Goal: Task Accomplishment & Management: Complete application form

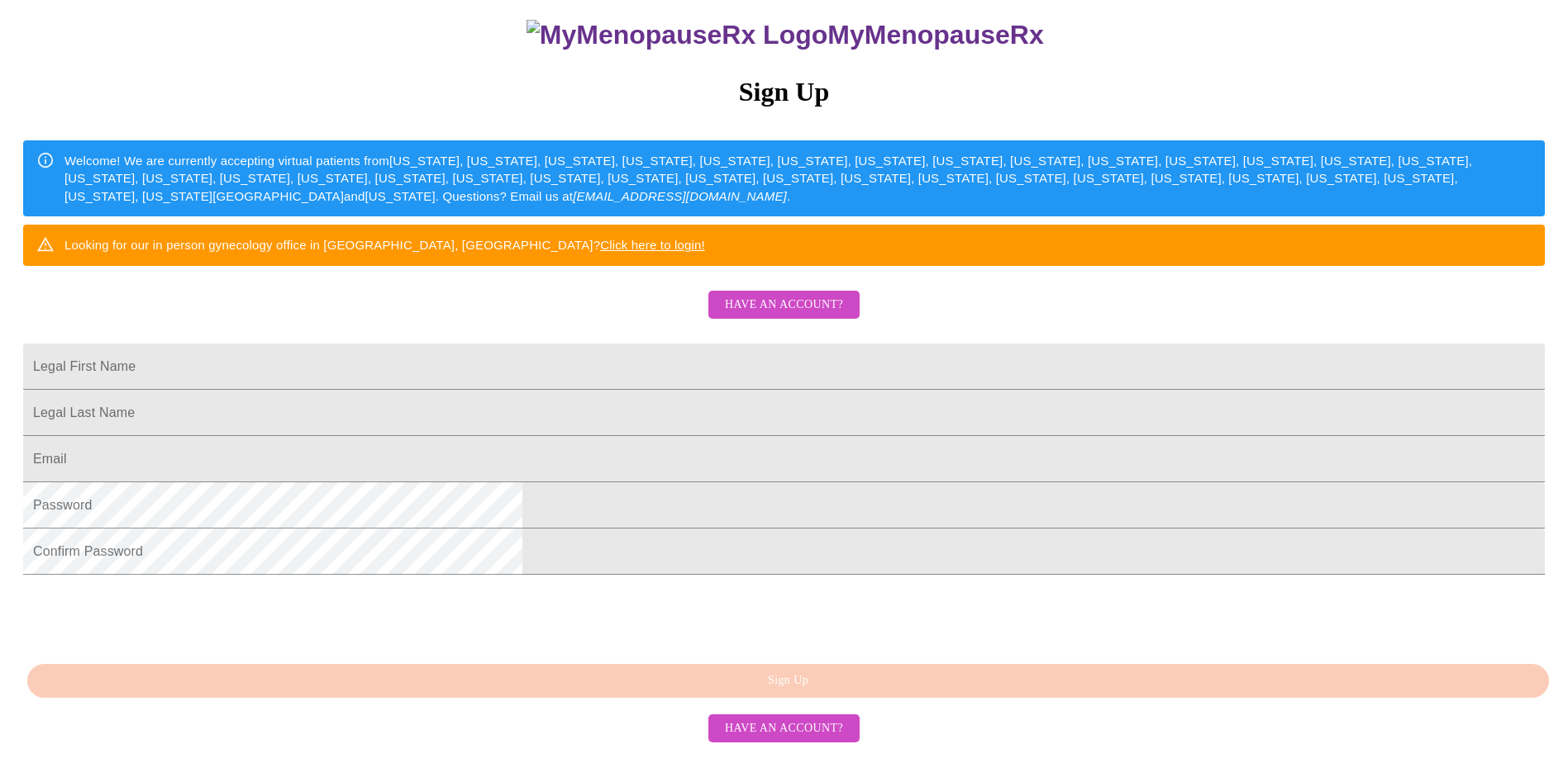
scroll to position [299, 0]
click at [577, 344] on input "Legal First Name" at bounding box center [784, 367] width 1522 height 46
type input "[PERSON_NAME]"
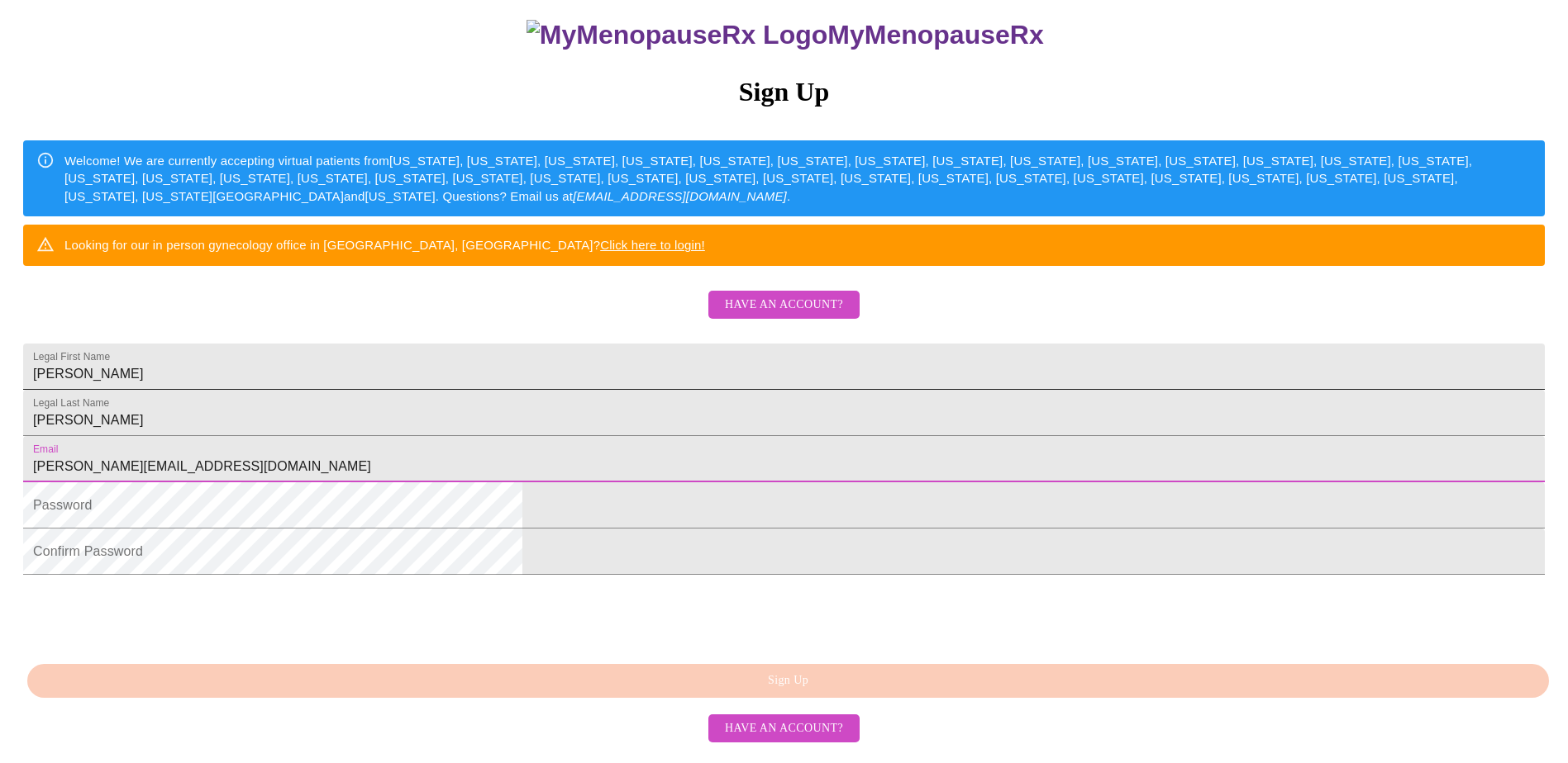
type input "[PERSON_NAME][EMAIL_ADDRESS][DOMAIN_NAME]"
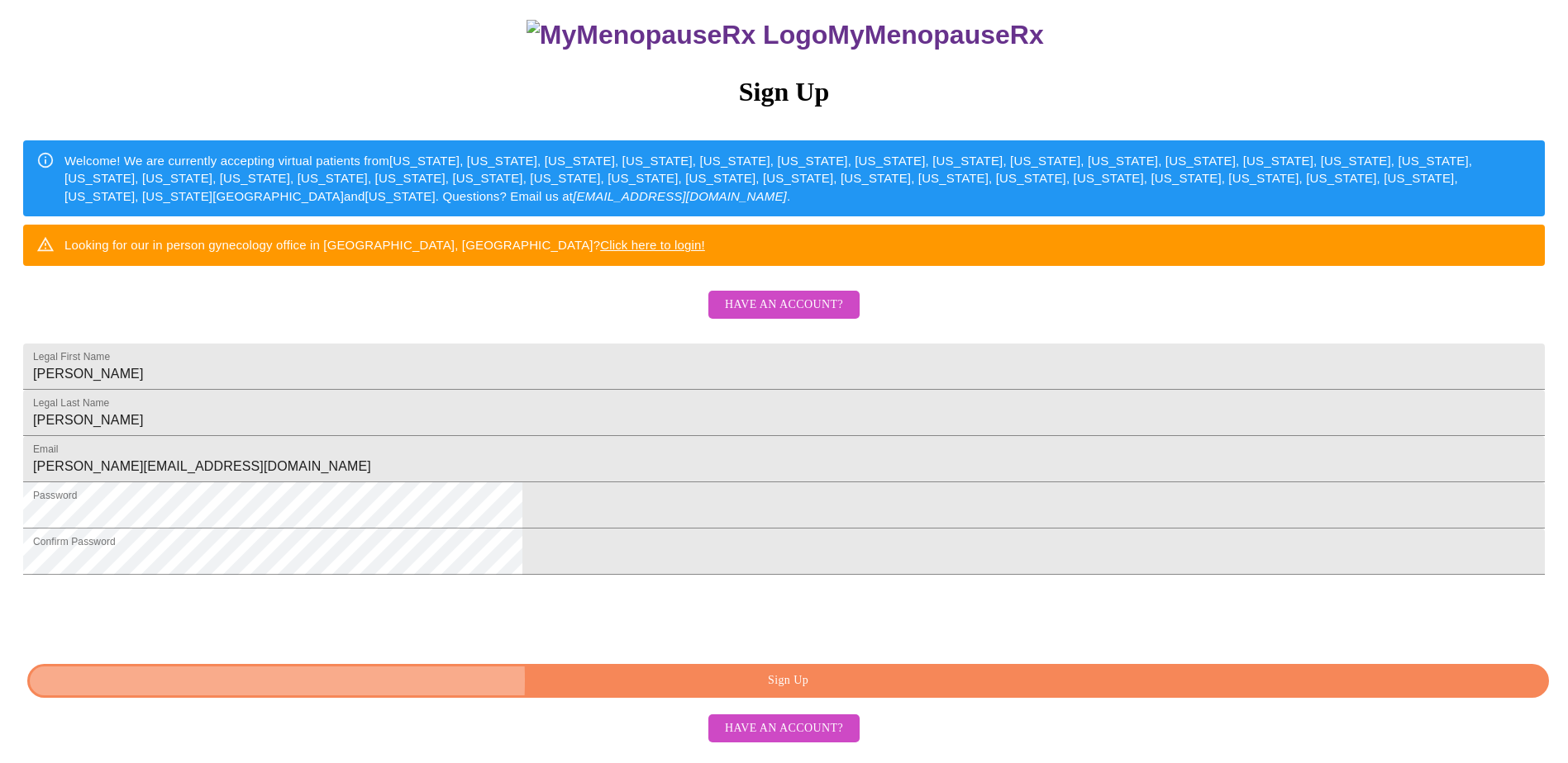
click at [670, 692] on span "Sign Up" at bounding box center [788, 681] width 1483 height 21
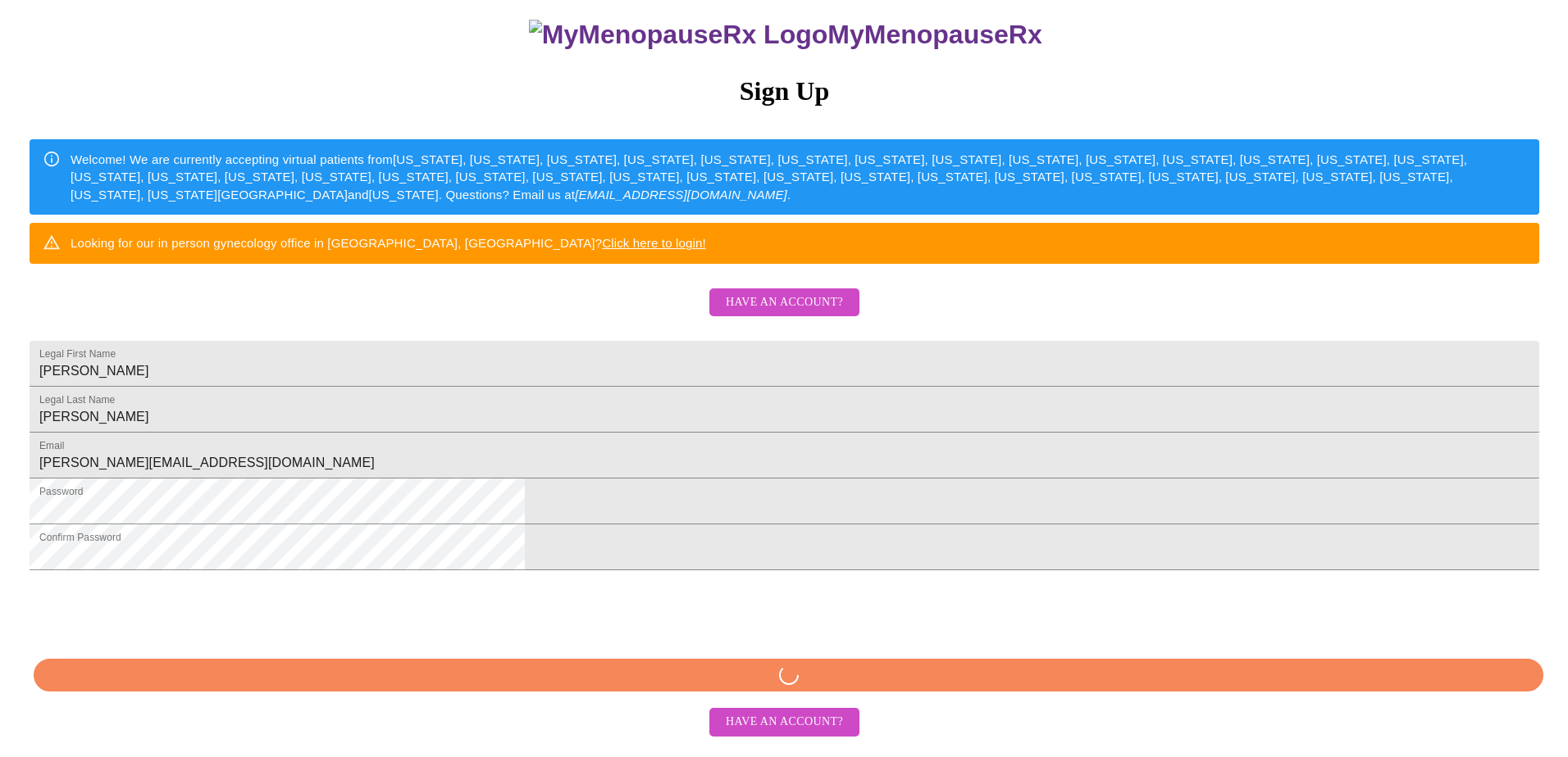
scroll to position [233, 0]
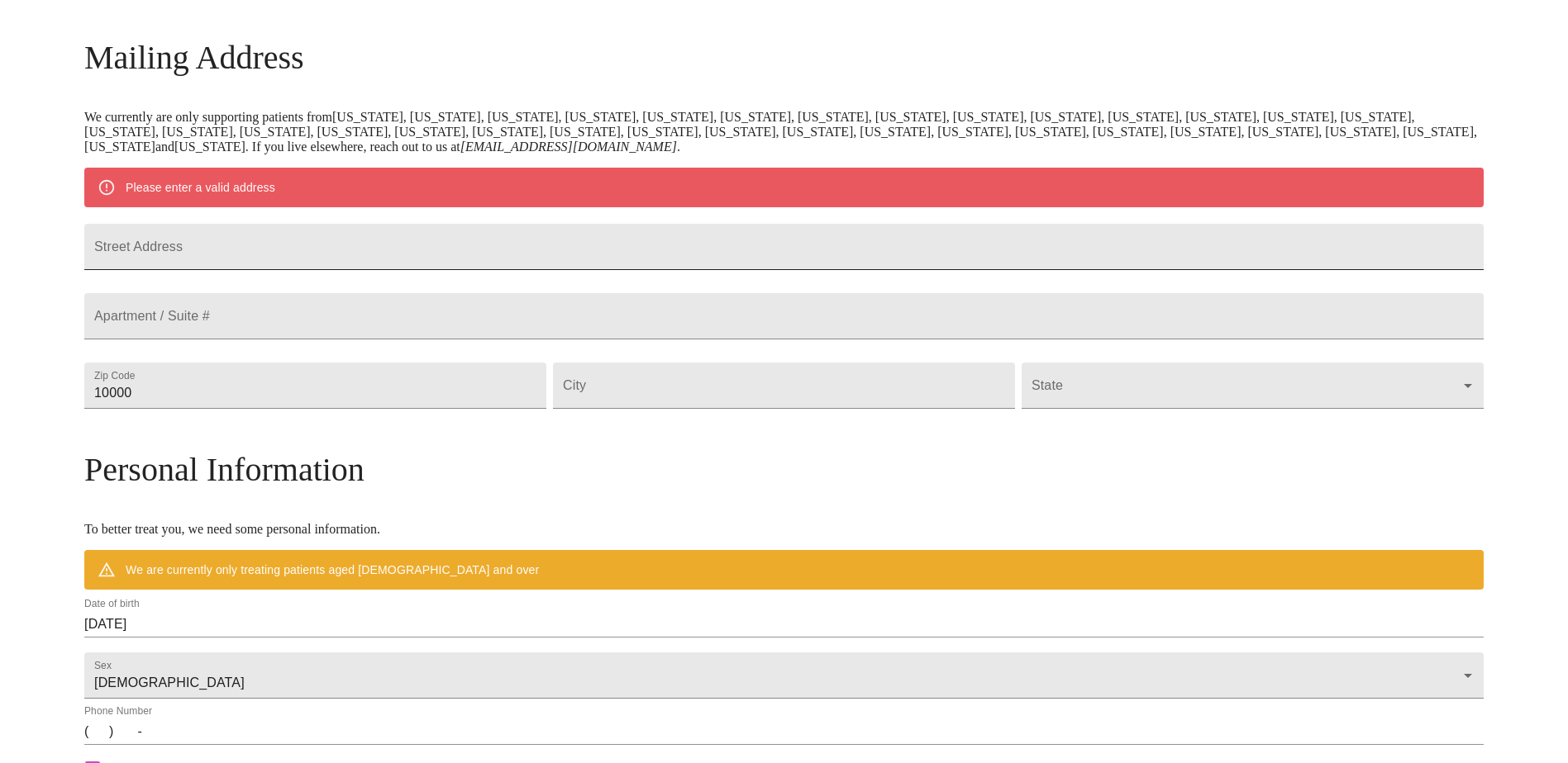
click at [298, 255] on input "Street Address" at bounding box center [784, 247] width 1399 height 46
type input "[STREET_ADDRESS]"
type input "54940"
type input "Fremont"
click at [984, 421] on body "MyMenopauseRx Welcome to MyMenopauseRx Since it's your first time here, you'll …" at bounding box center [784, 416] width 1555 height 1288
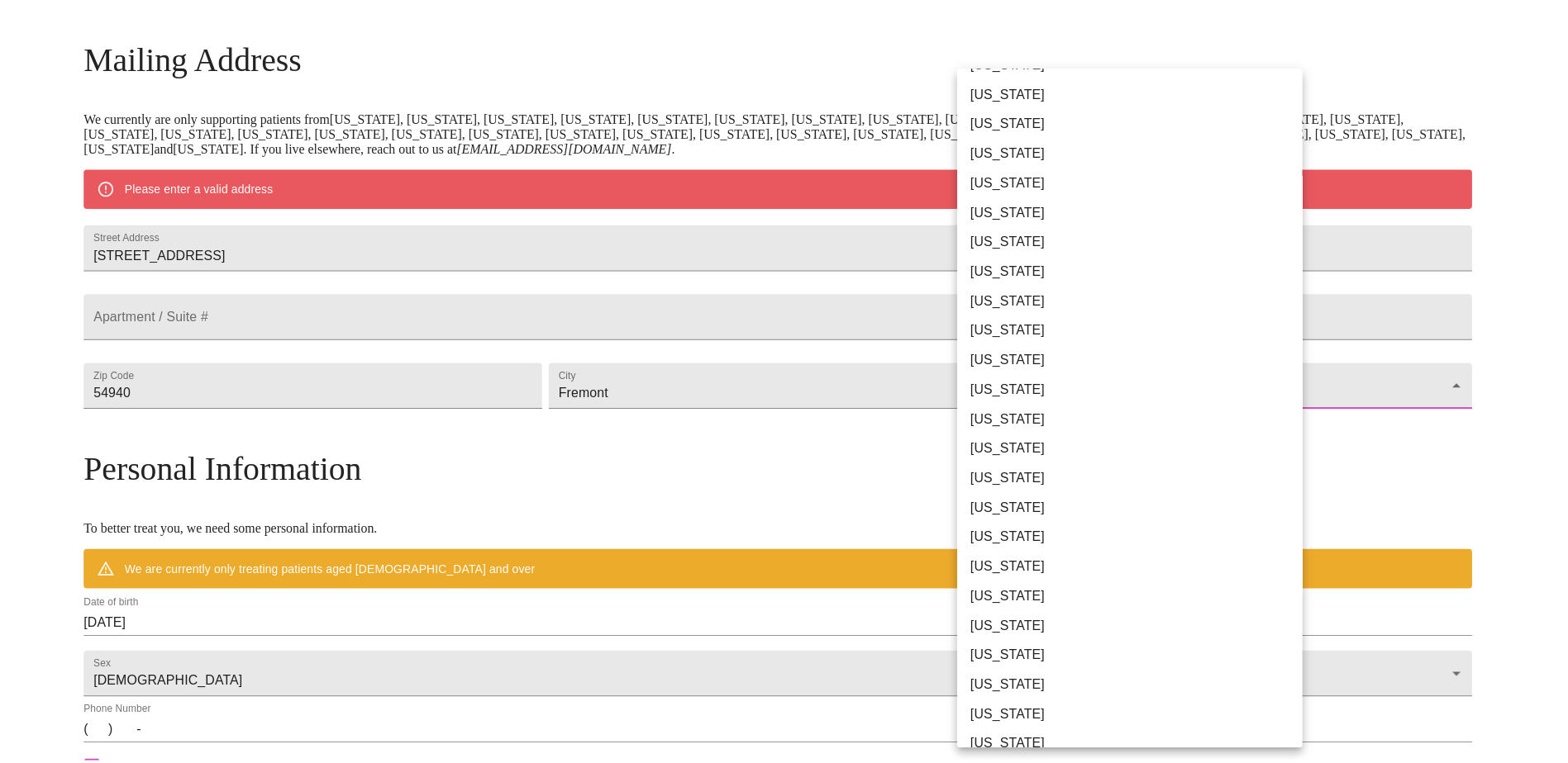
scroll to position [826, 0]
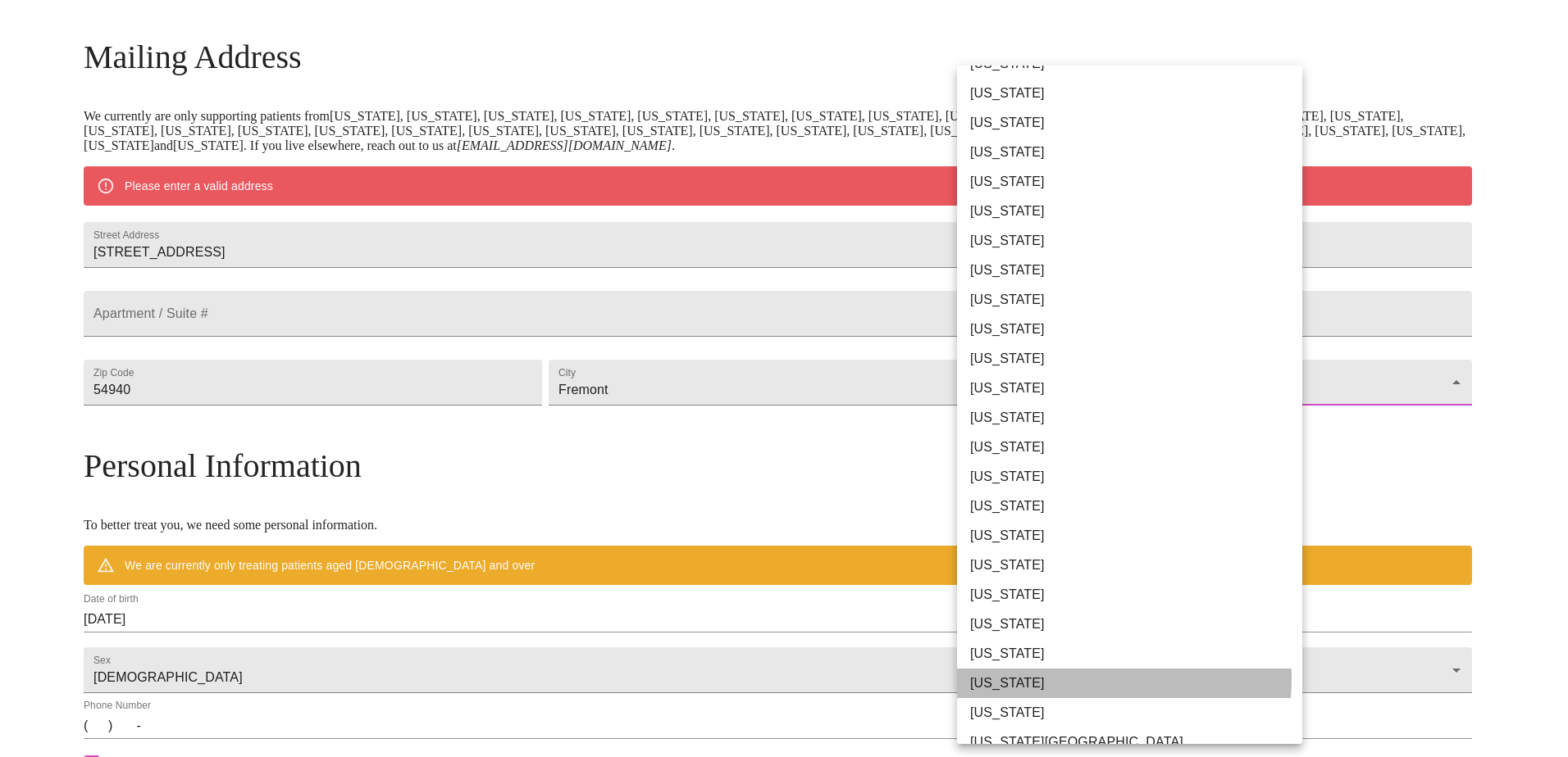
click at [1017, 678] on li "[US_STATE]" at bounding box center [1136, 684] width 358 height 30
type input "[US_STATE]"
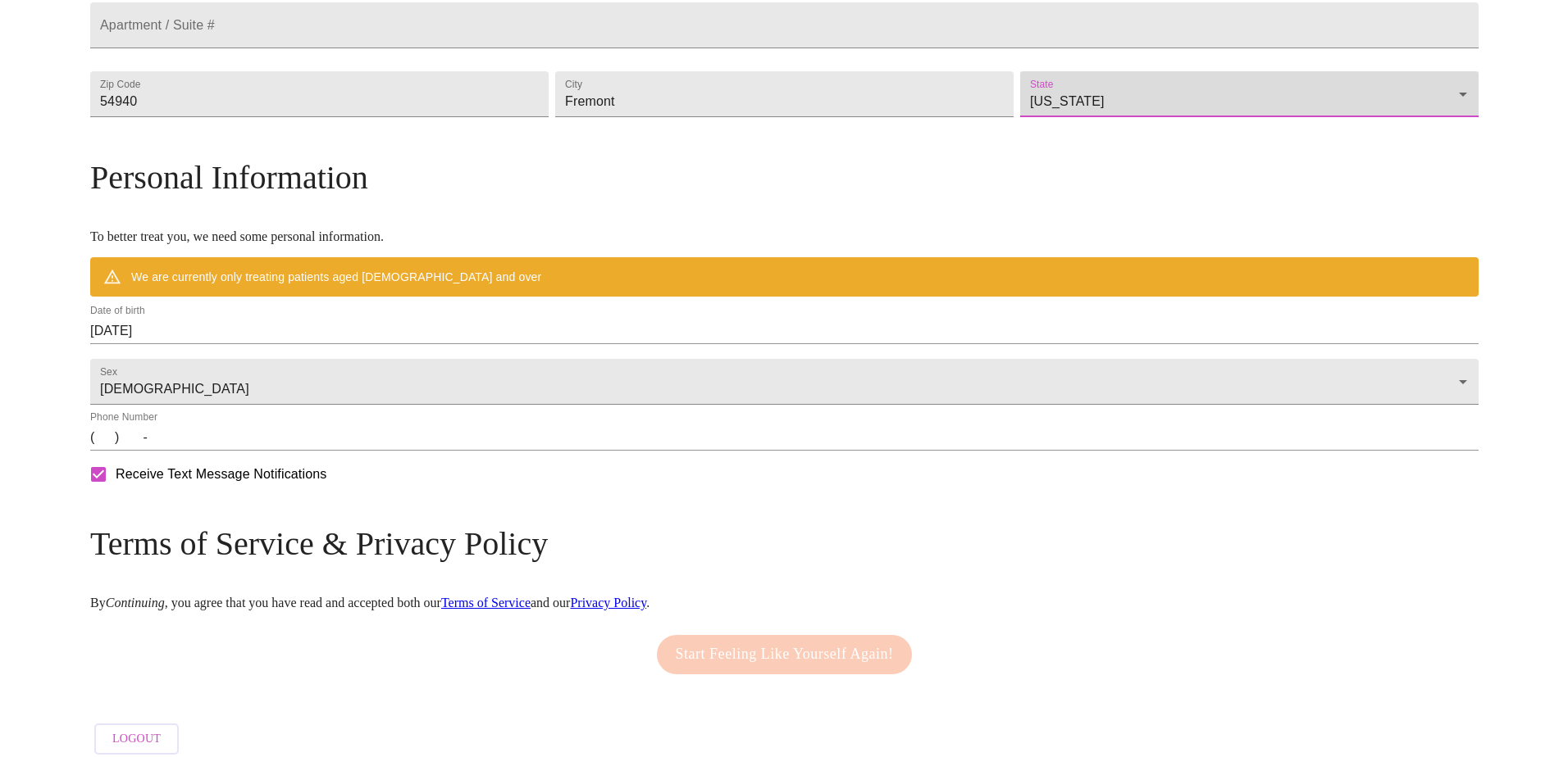
scroll to position [478, 0]
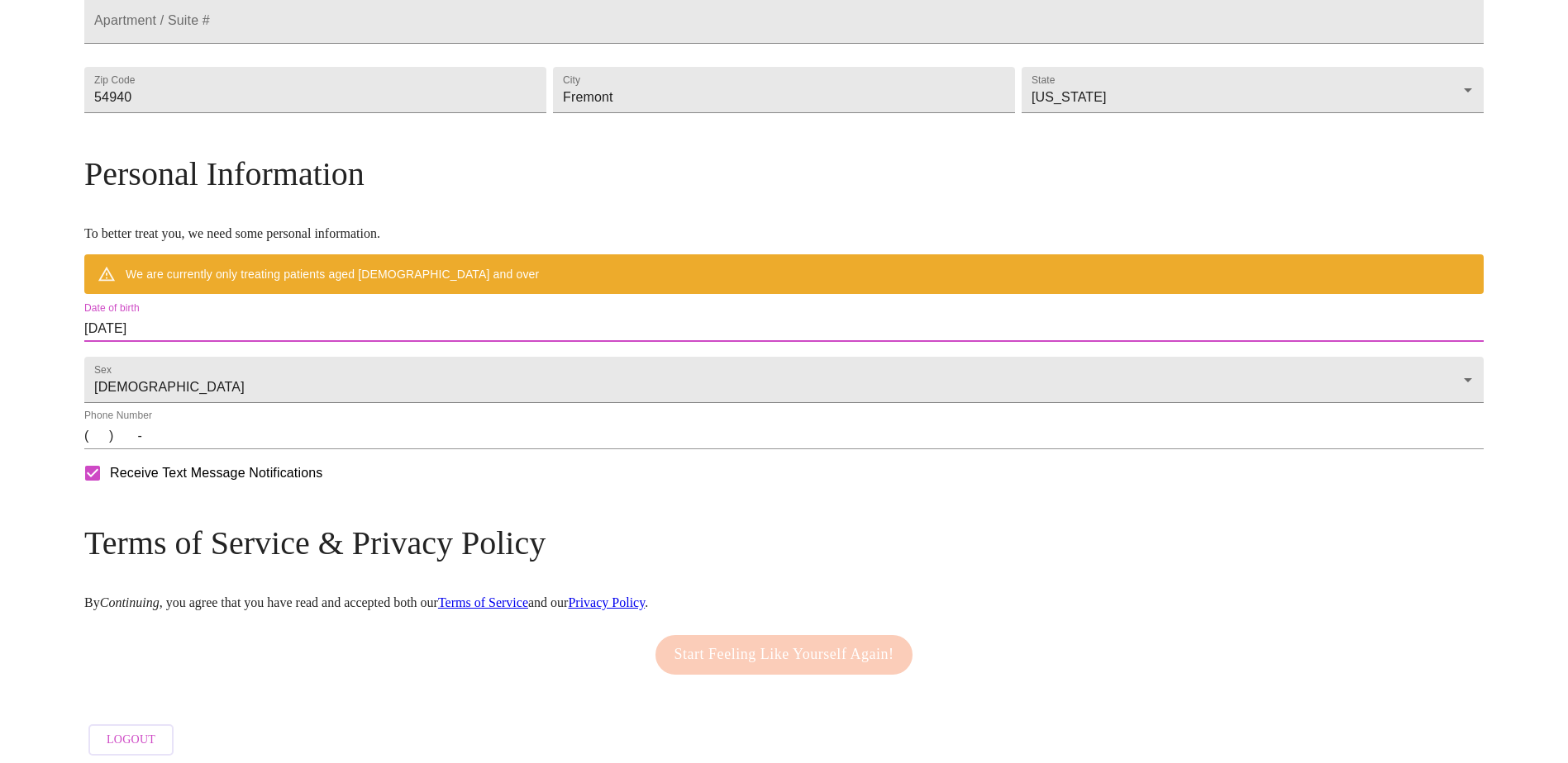
drag, startPoint x: 341, startPoint y: 362, endPoint x: 191, endPoint y: 374, distance: 150.5
click at [191, 374] on div "MyMenopauseRx Welcome to MyMenopauseRx Since it's your first time here, you'll …" at bounding box center [784, 144] width 1399 height 1240
click at [332, 342] on input "[DATE]" at bounding box center [784, 329] width 1399 height 27
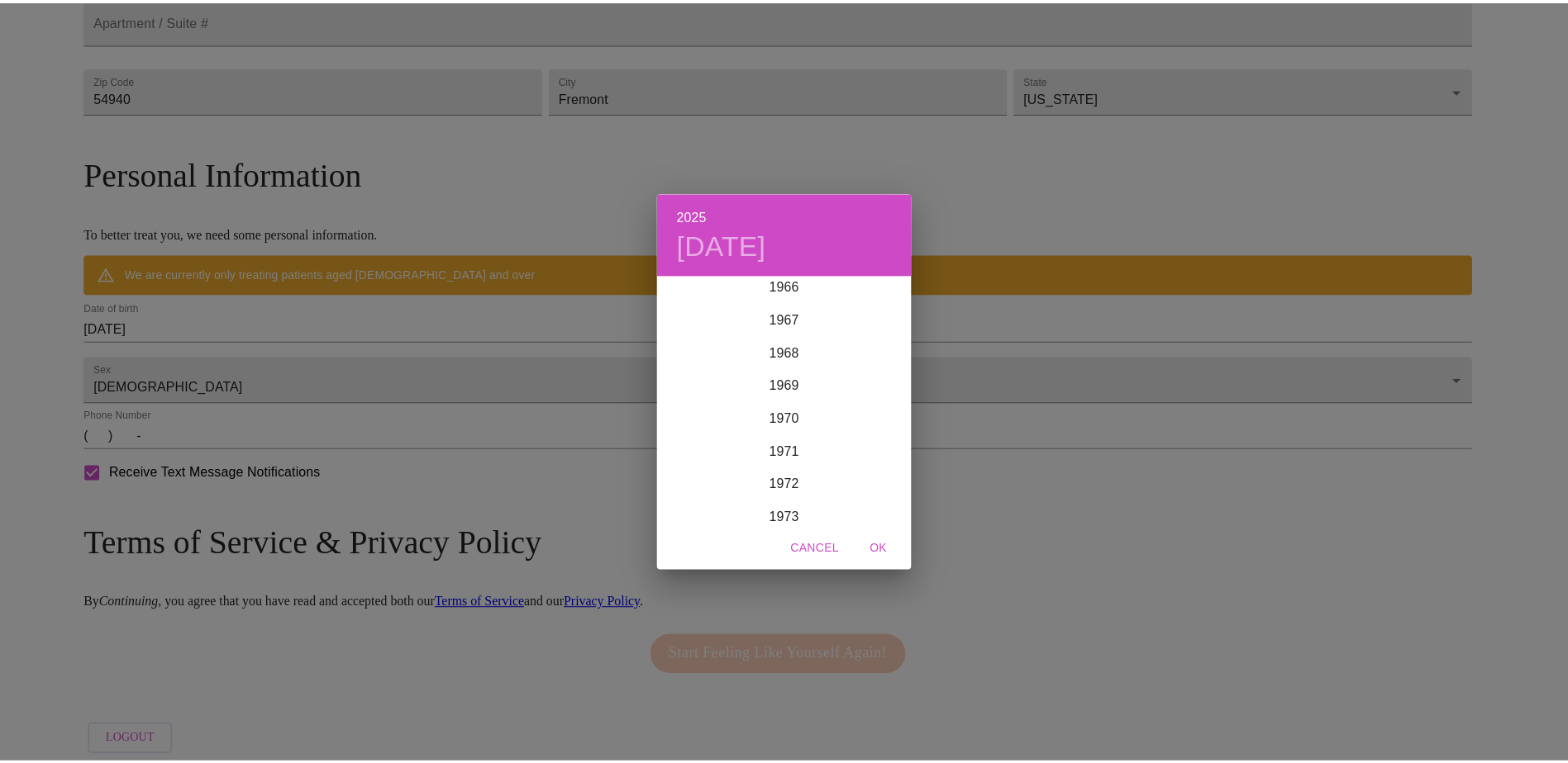
scroll to position [2165, 0]
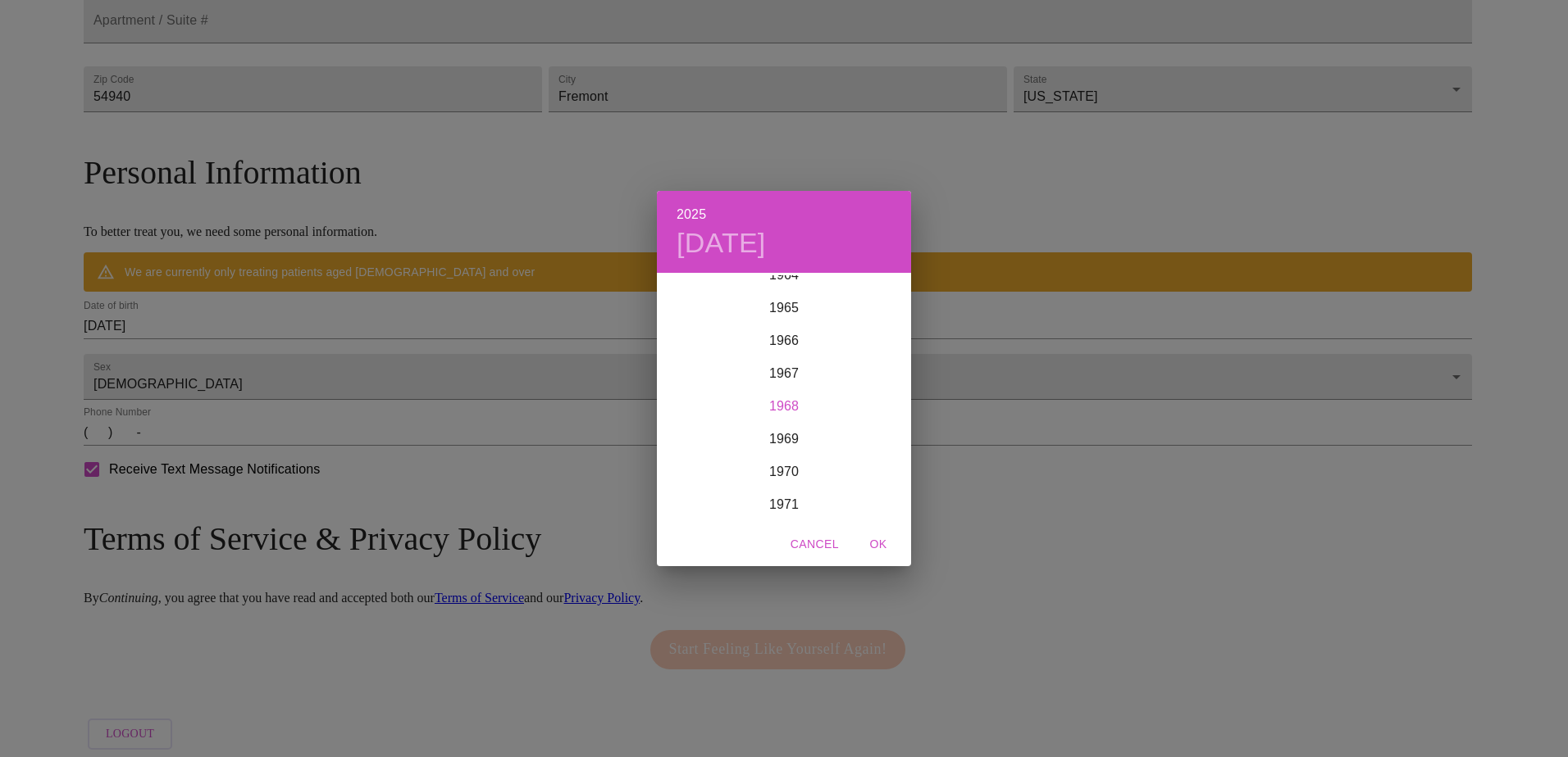
click at [788, 405] on div "1968" at bounding box center [784, 407] width 254 height 33
click at [859, 302] on div "Mar" at bounding box center [868, 306] width 85 height 62
click at [719, 477] on p "25" at bounding box center [719, 478] width 13 height 16
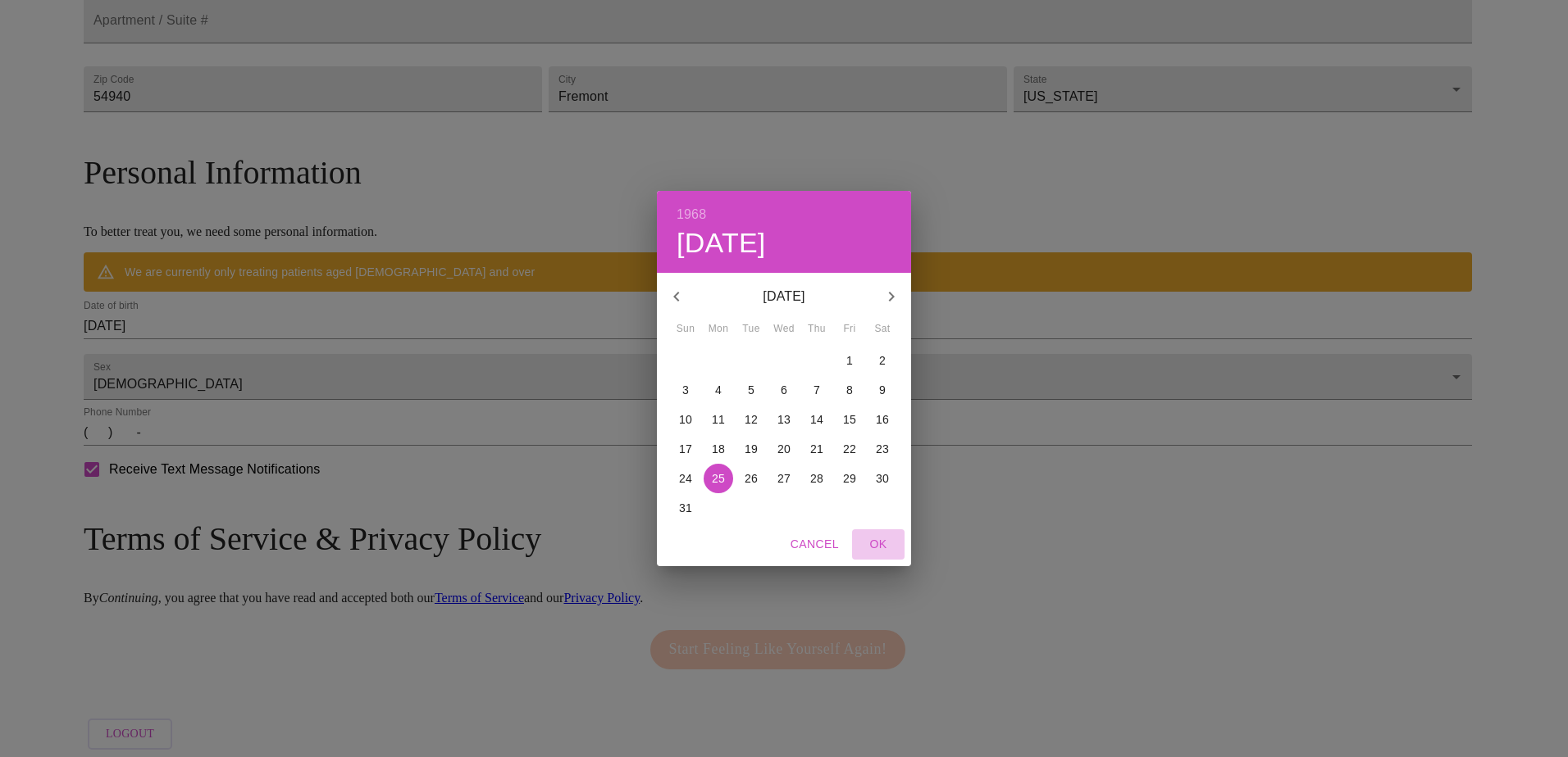
click at [878, 536] on span "OK" at bounding box center [878, 544] width 39 height 21
type input "[DATE]"
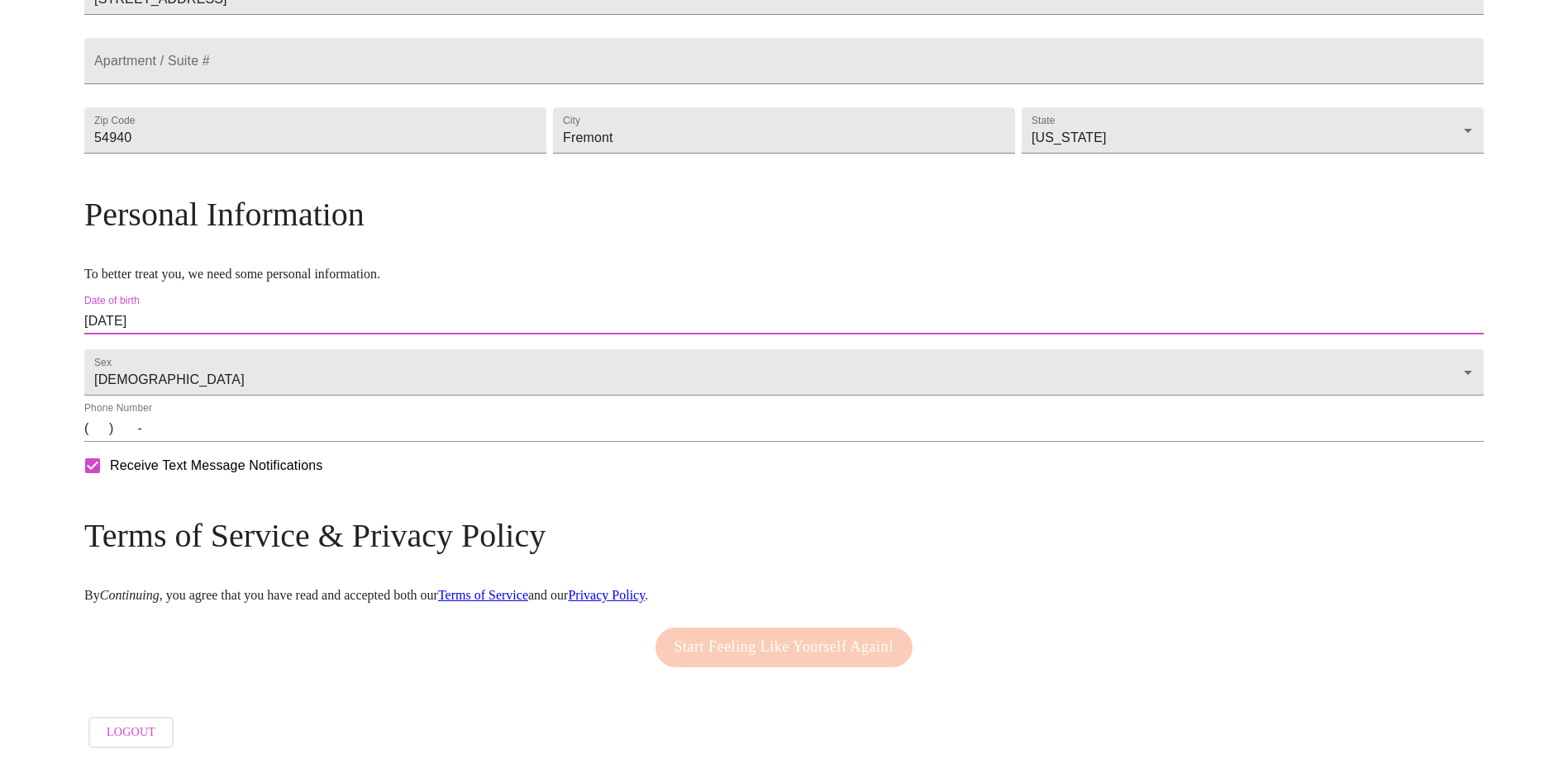
click at [264, 432] on input "(   )    -" at bounding box center [784, 429] width 1399 height 27
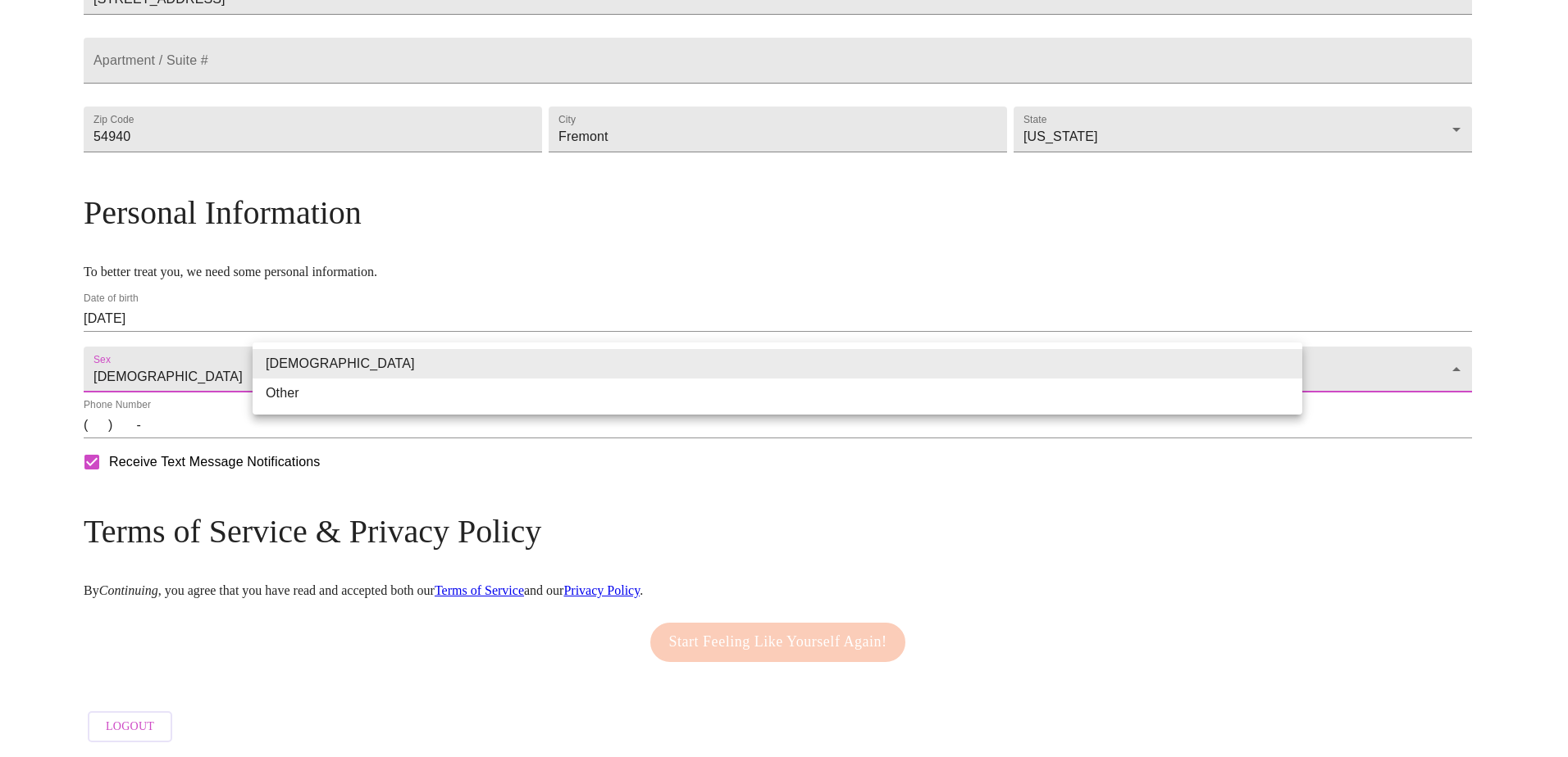
click at [285, 367] on body "MyMenopauseRx Welcome to MyMenopauseRx Since it's your first time here, you'll …" at bounding box center [784, 159] width 1555 height 1183
click at [293, 364] on li "[DEMOGRAPHIC_DATA]" at bounding box center [777, 364] width 1049 height 30
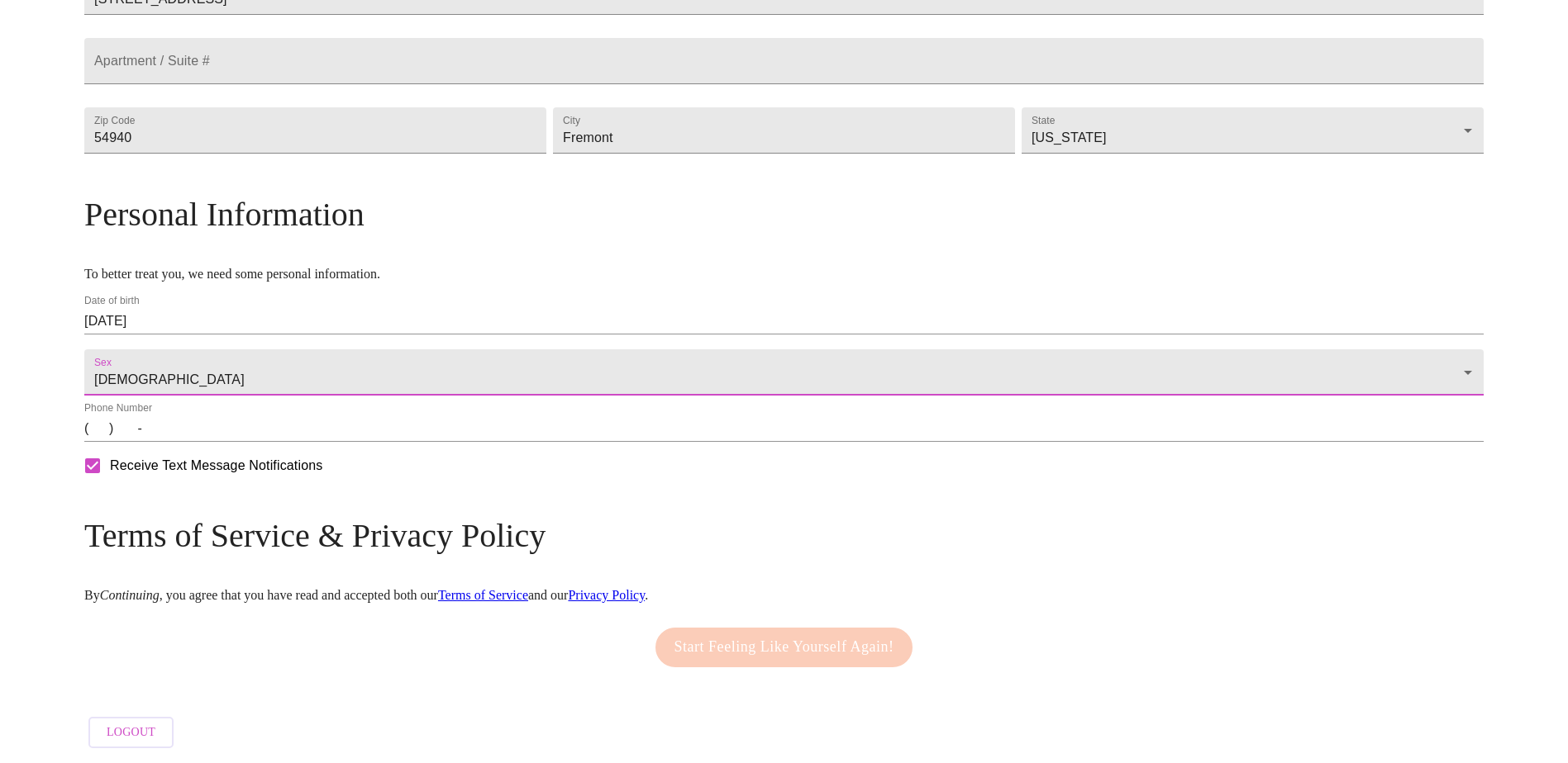
click at [258, 437] on input "(   )    -" at bounding box center [784, 429] width 1399 height 27
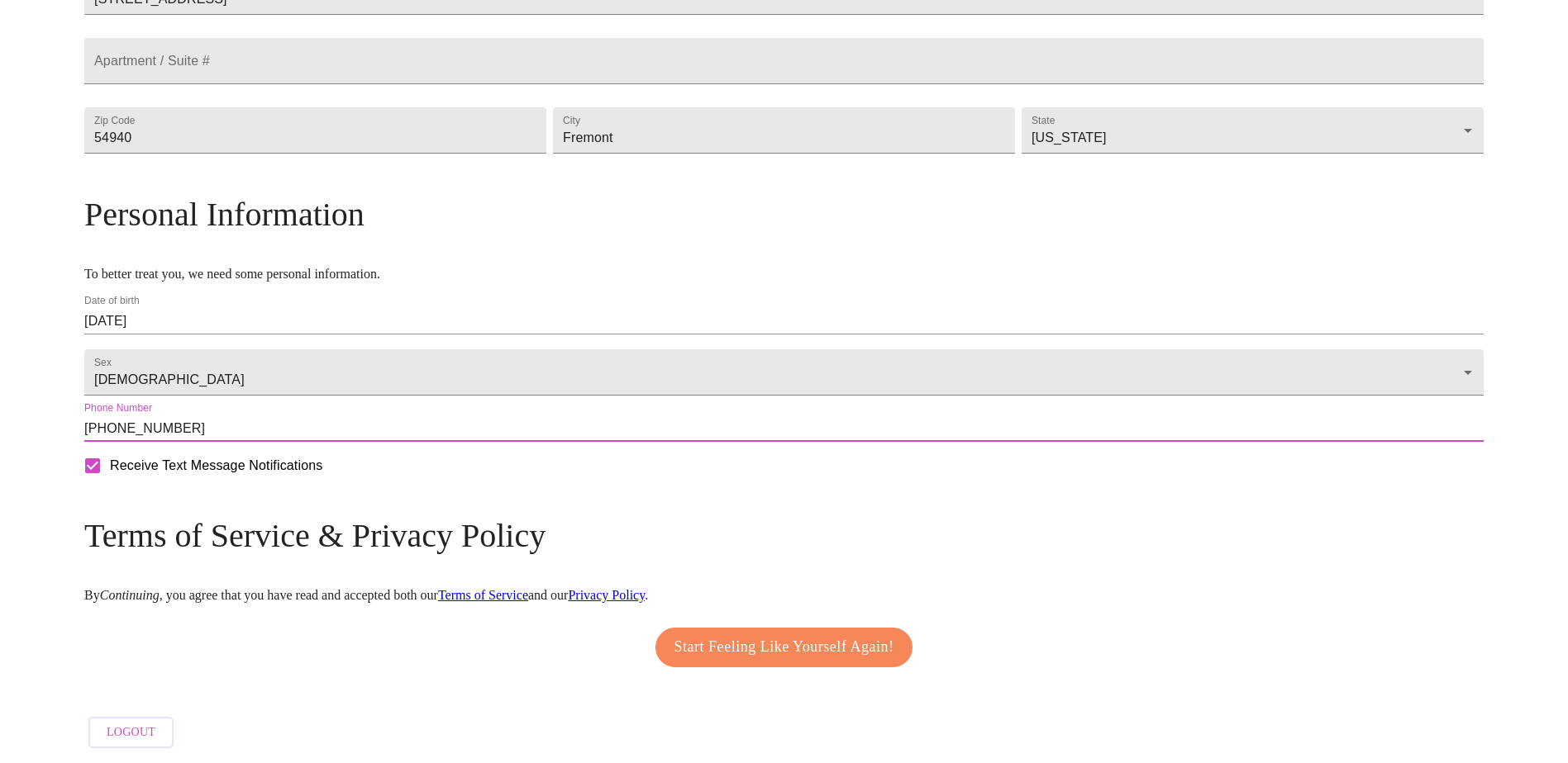
scroll to position [489, 0]
type input "[PHONE_NUMBER]"
click at [528, 588] on link "Terms of Service" at bounding box center [483, 595] width 90 height 14
